Goal: Obtain resource: Obtain resource

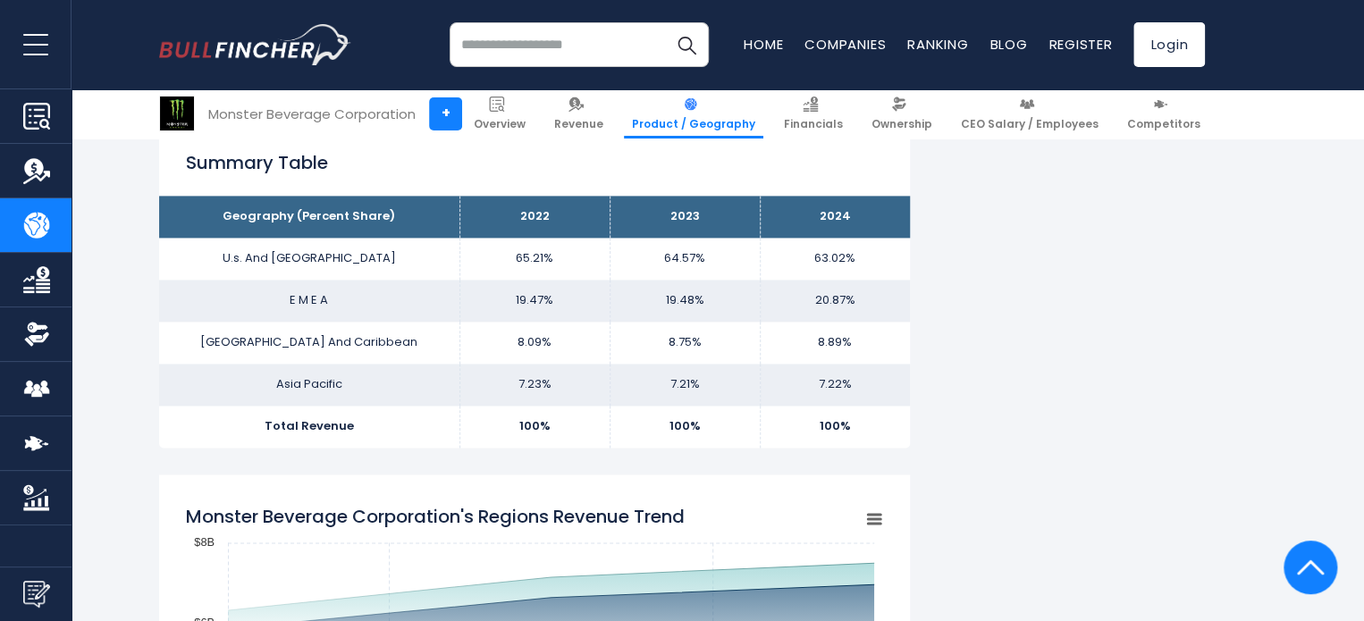
scroll to position [1138, 0]
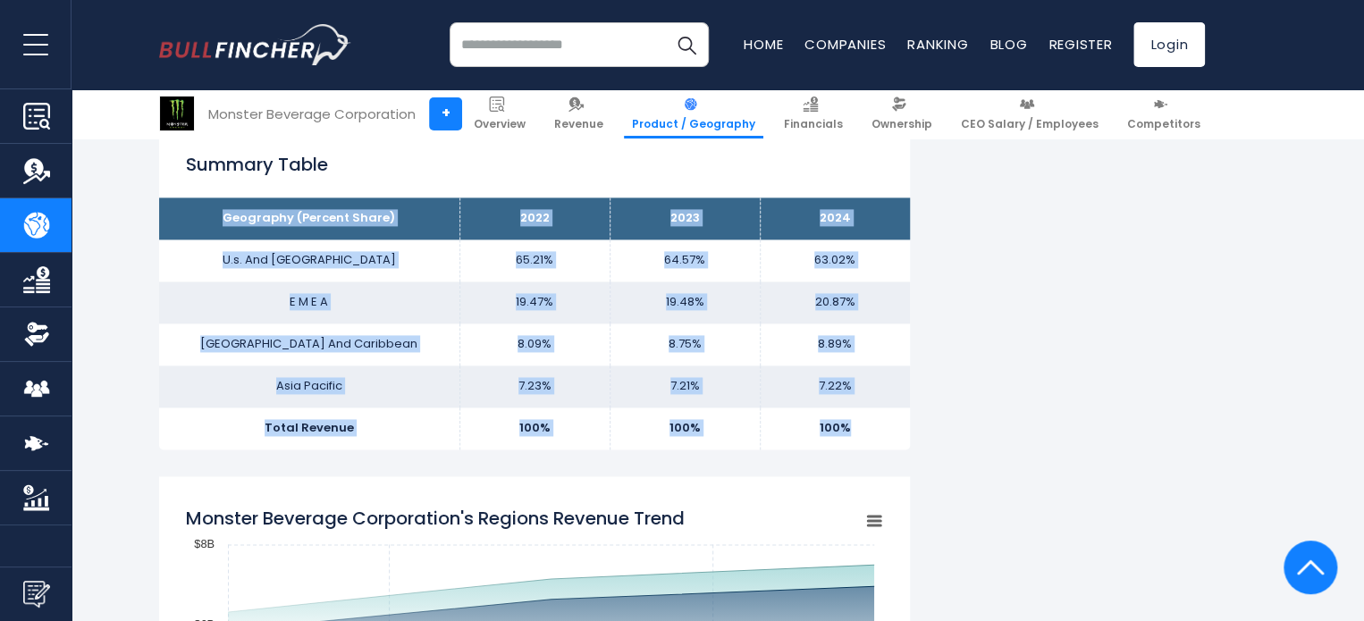
drag, startPoint x: 194, startPoint y: 199, endPoint x: 856, endPoint y: 429, distance: 700.9
click at [856, 429] on tbody "Geography (Percent Share) 2022 2023 2024 U.s. And [GEOGRAPHIC_DATA] 65.21% 64.5…" at bounding box center [534, 322] width 751 height 251
copy tbody "Geography (Percent Share) 2022 2023 2024 U.s. And Canada 65.21% 64.57% 63.02% E…"
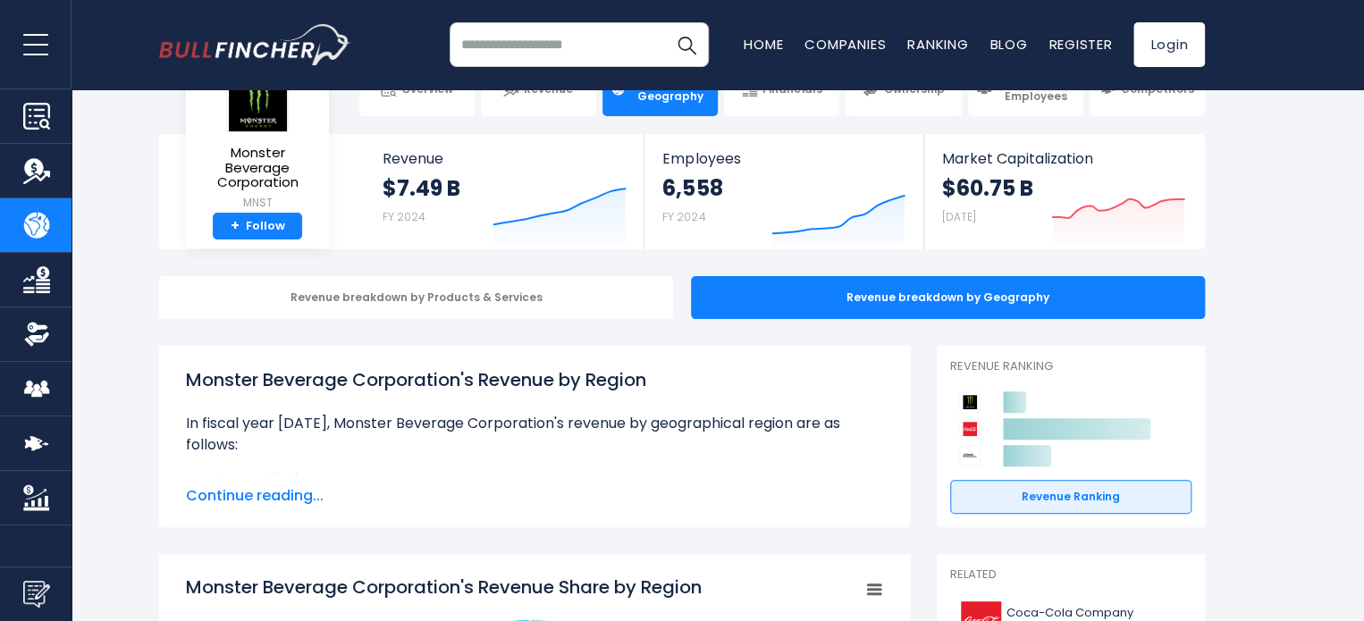
scroll to position [53, 0]
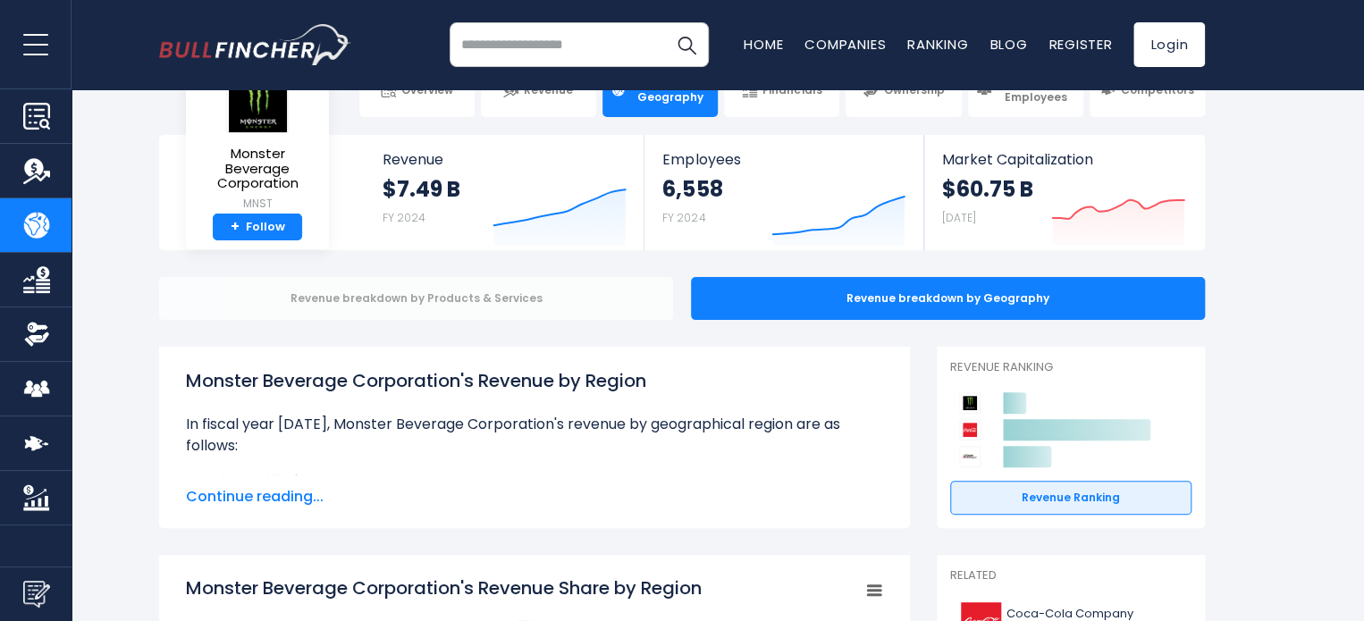
click at [449, 289] on div "Revenue breakdown by Products & Services" at bounding box center [416, 298] width 514 height 43
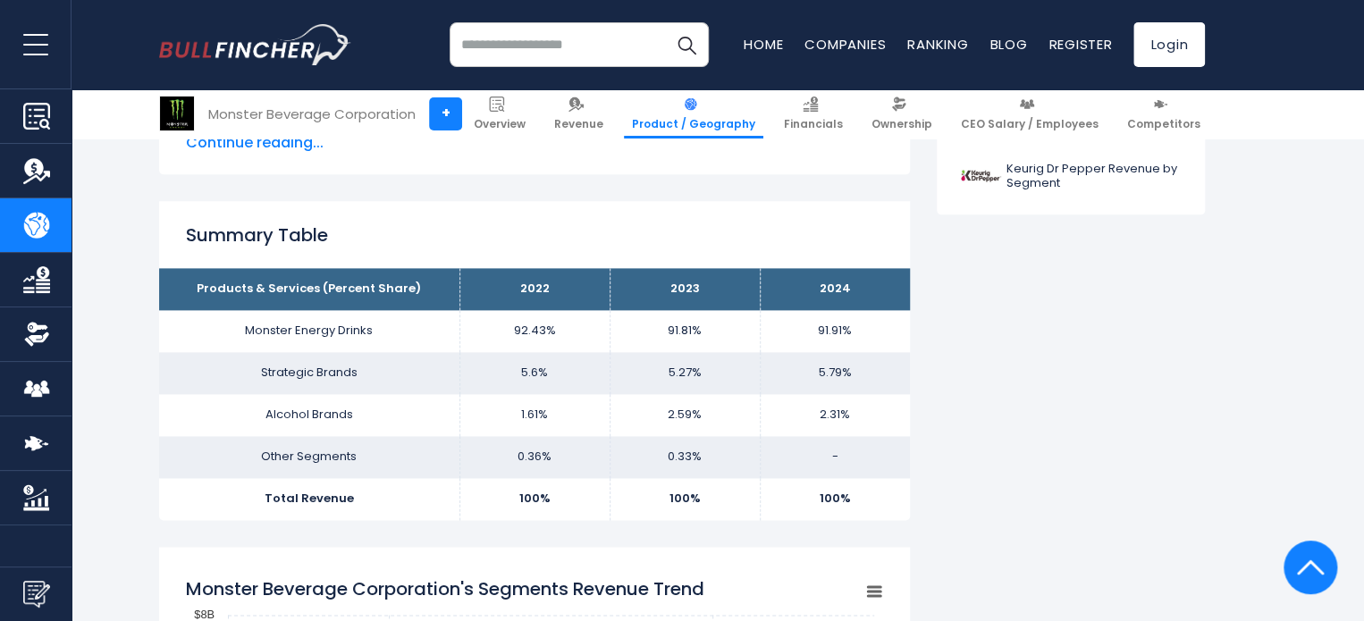
scroll to position [1082, 0]
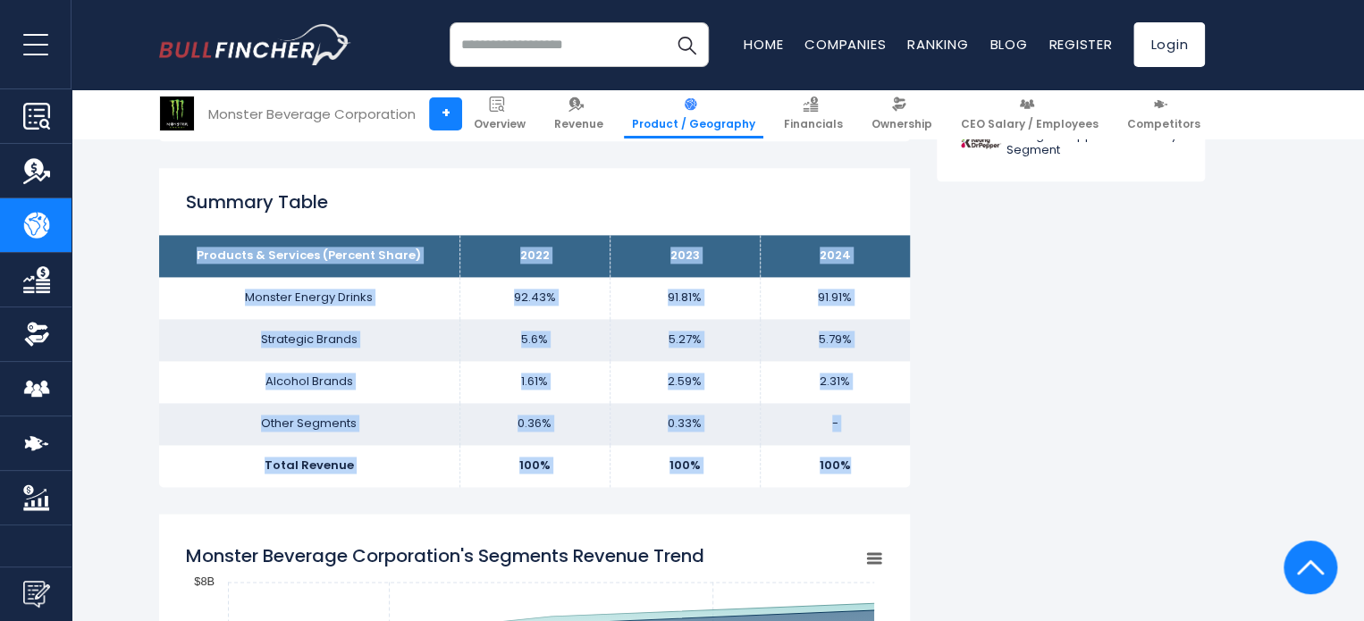
drag, startPoint x: 199, startPoint y: 239, endPoint x: 858, endPoint y: 470, distance: 698.1
click at [858, 470] on tbody "Products & Services (Percent Share) 2022 2023 2024 Monster Energy Drinks 92.43%…" at bounding box center [534, 360] width 751 height 251
copy tbody "Products & Services (Percent Share) 2022 2023 2024 Monster Energy Drinks 92.43%…"
